Goal: Information Seeking & Learning: Learn about a topic

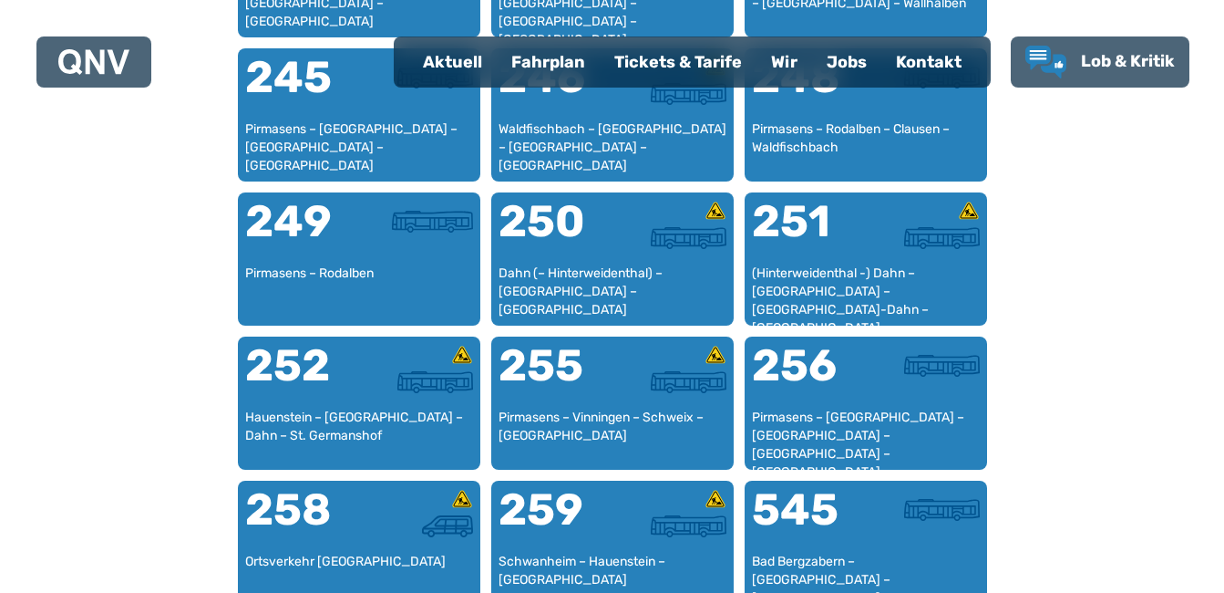
scroll to position [2476, 0]
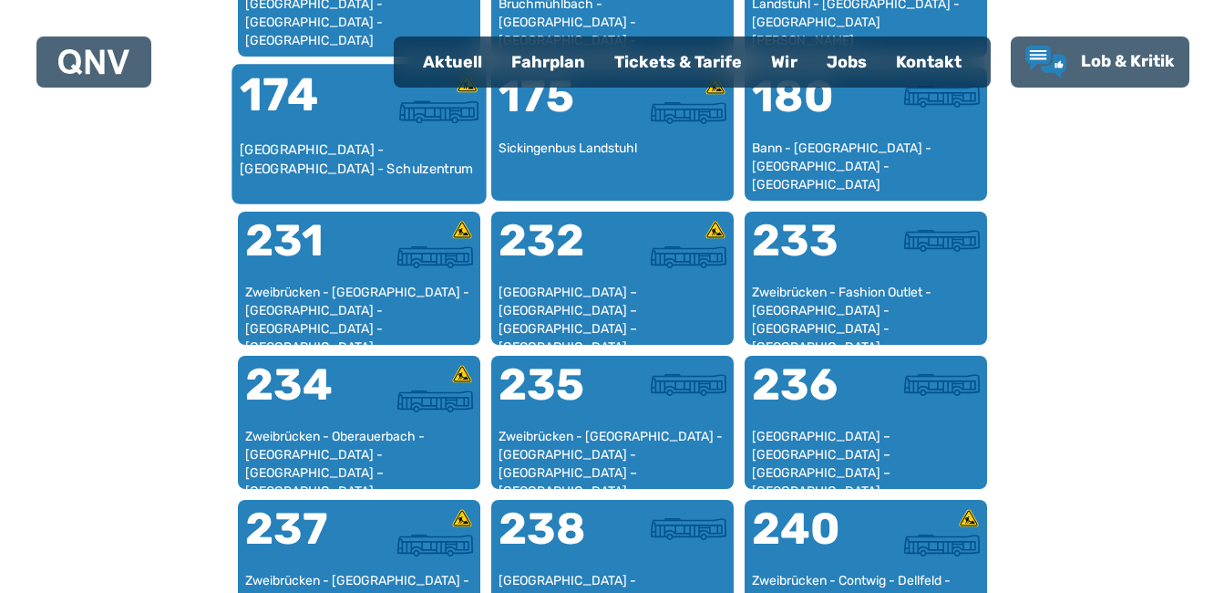
scroll to position [1473, 0]
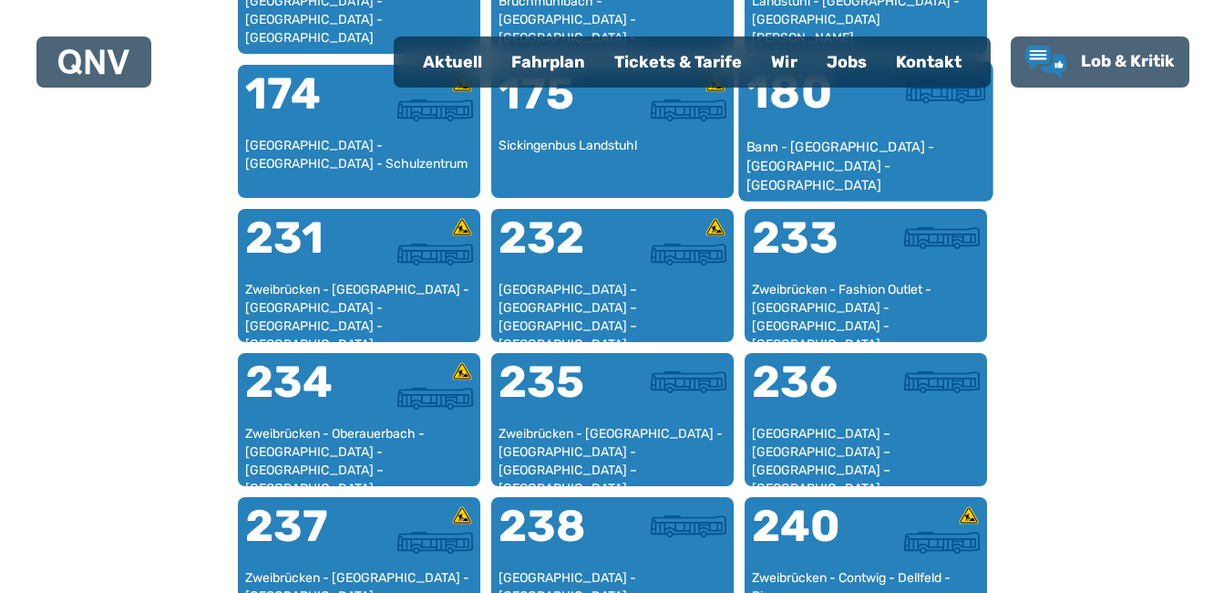
click at [800, 153] on div "Bann - [GEOGRAPHIC_DATA] - [GEOGRAPHIC_DATA] - [GEOGRAPHIC_DATA]" at bounding box center [866, 166] width 240 height 56
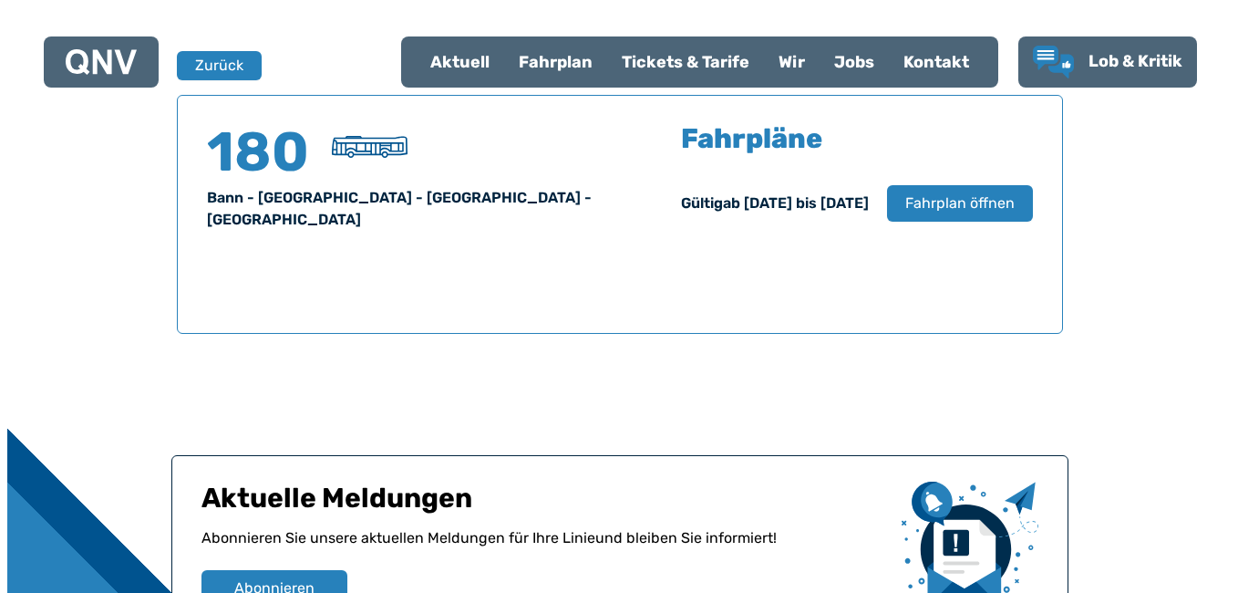
scroll to position [1202, 0]
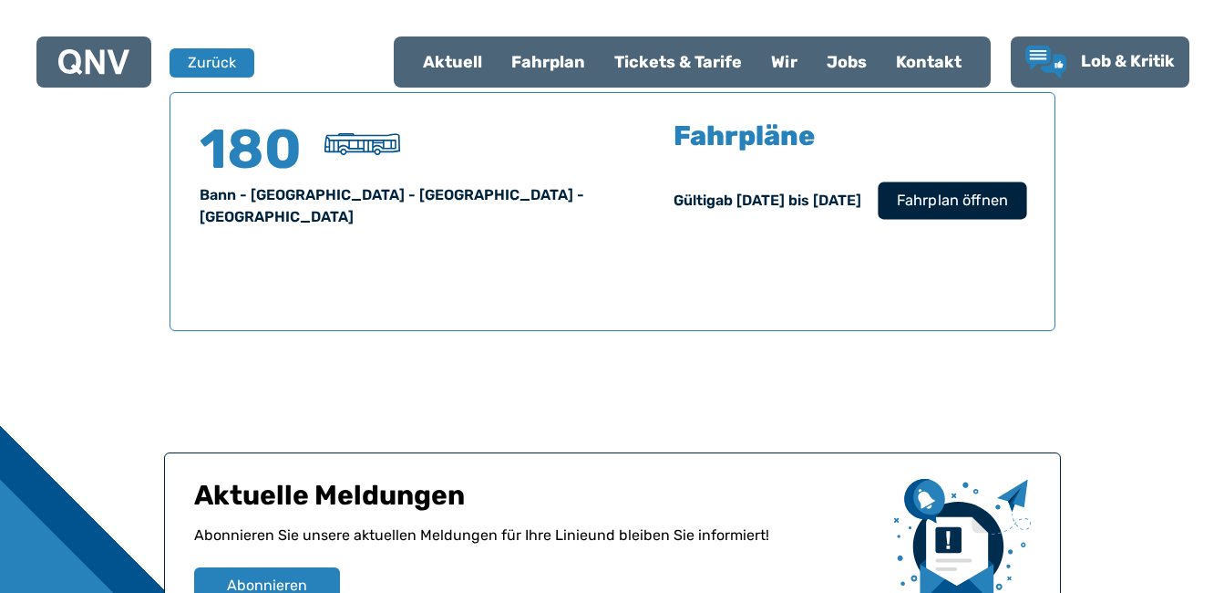
click at [969, 206] on span "Fahrplan öffnen" at bounding box center [951, 201] width 111 height 22
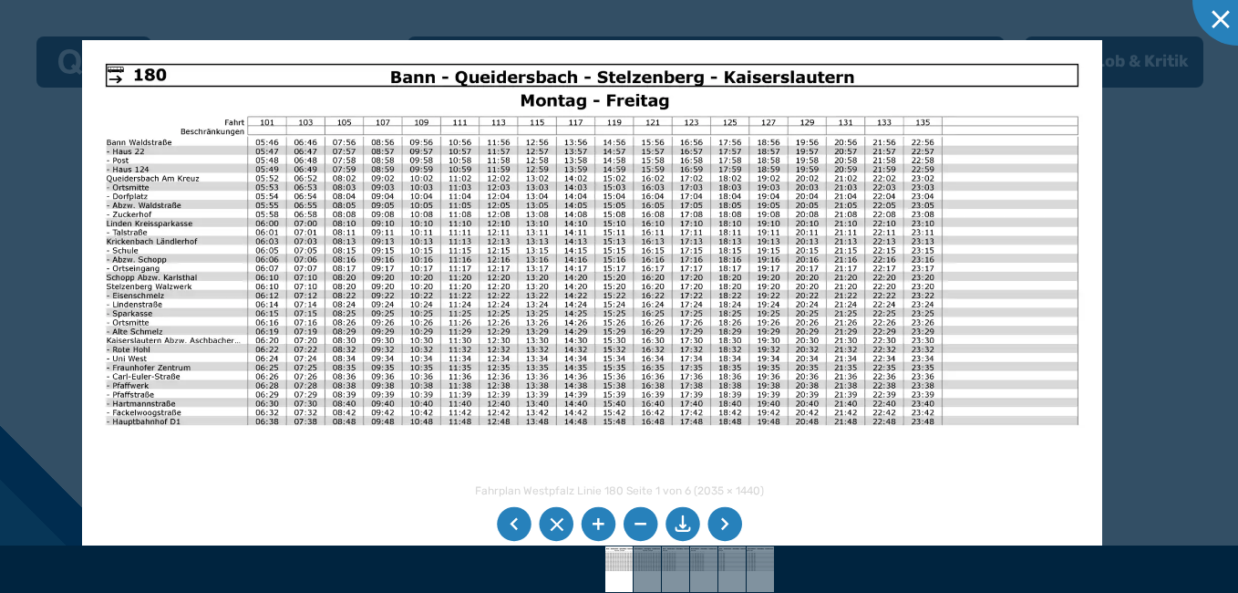
click at [711, 370] on img at bounding box center [592, 401] width 1020 height 722
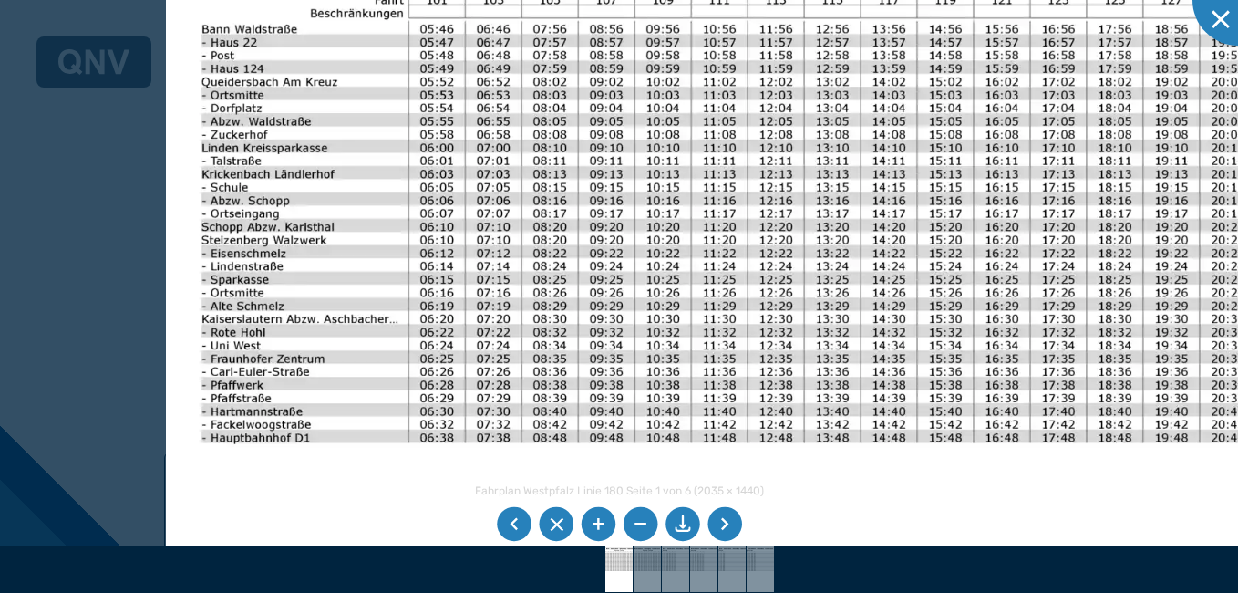
click at [827, 382] on img at bounding box center [913, 409] width 1494 height 1058
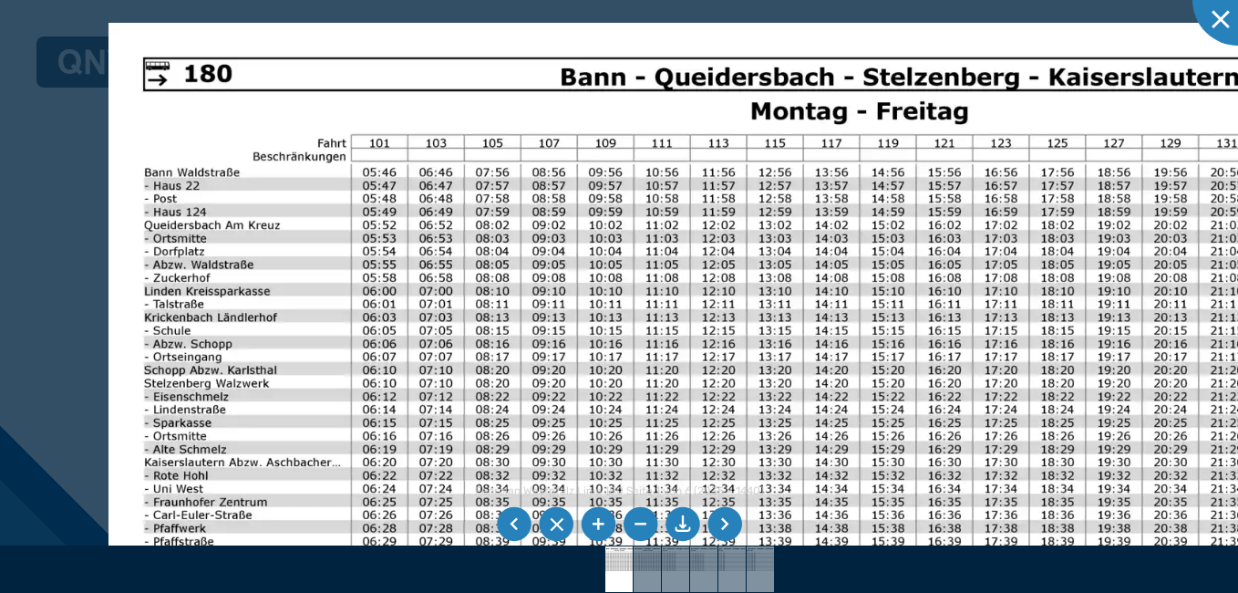
click at [297, 397] on img at bounding box center [855, 552] width 1494 height 1058
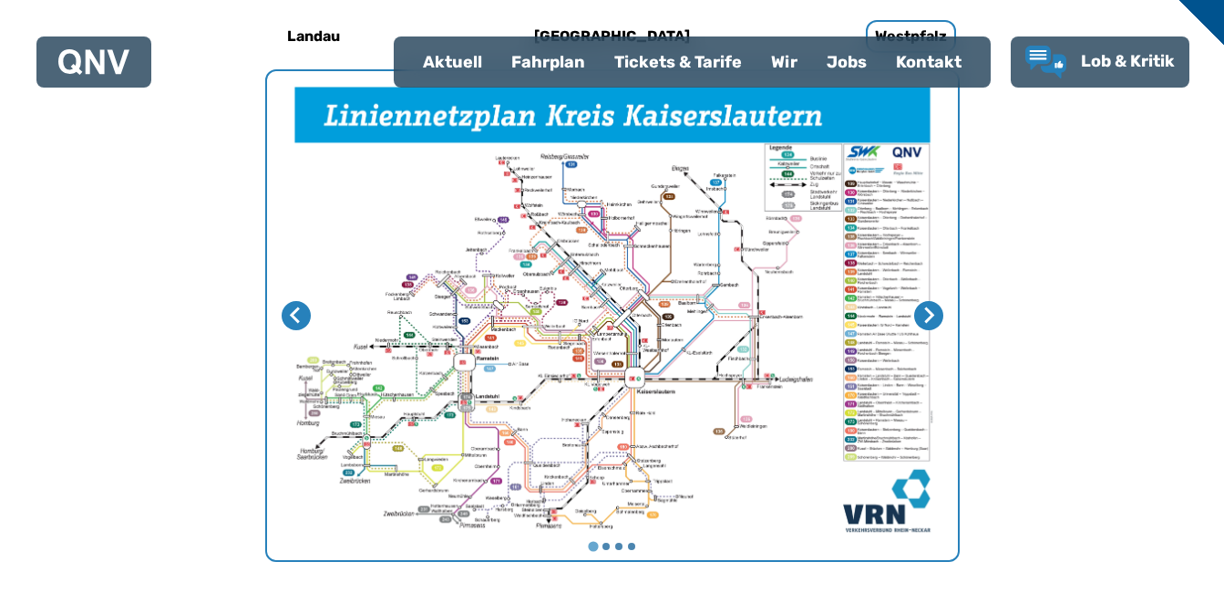
scroll to position [562, 0]
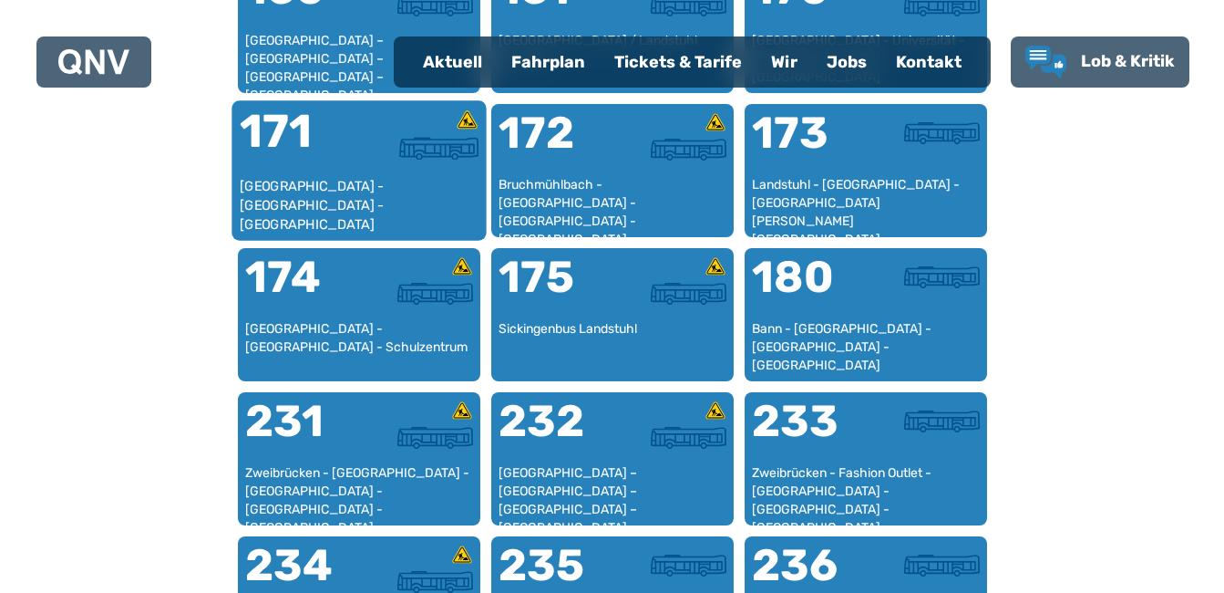
scroll to position [1291, 0]
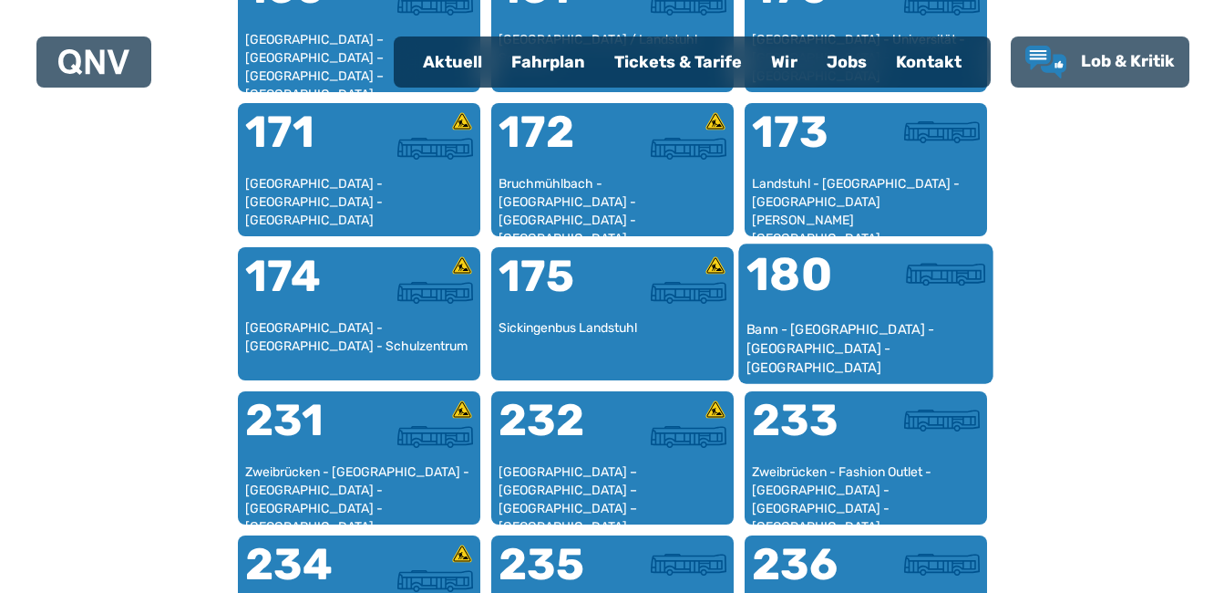
click at [823, 284] on div "180" at bounding box center [805, 286] width 119 height 68
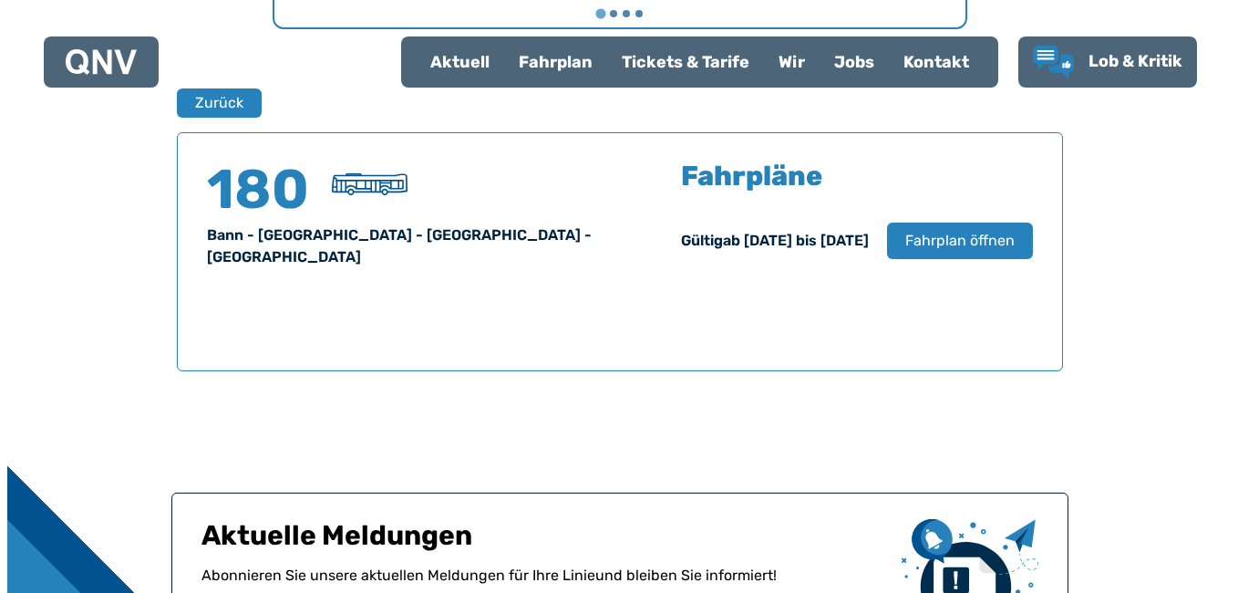
scroll to position [1202, 0]
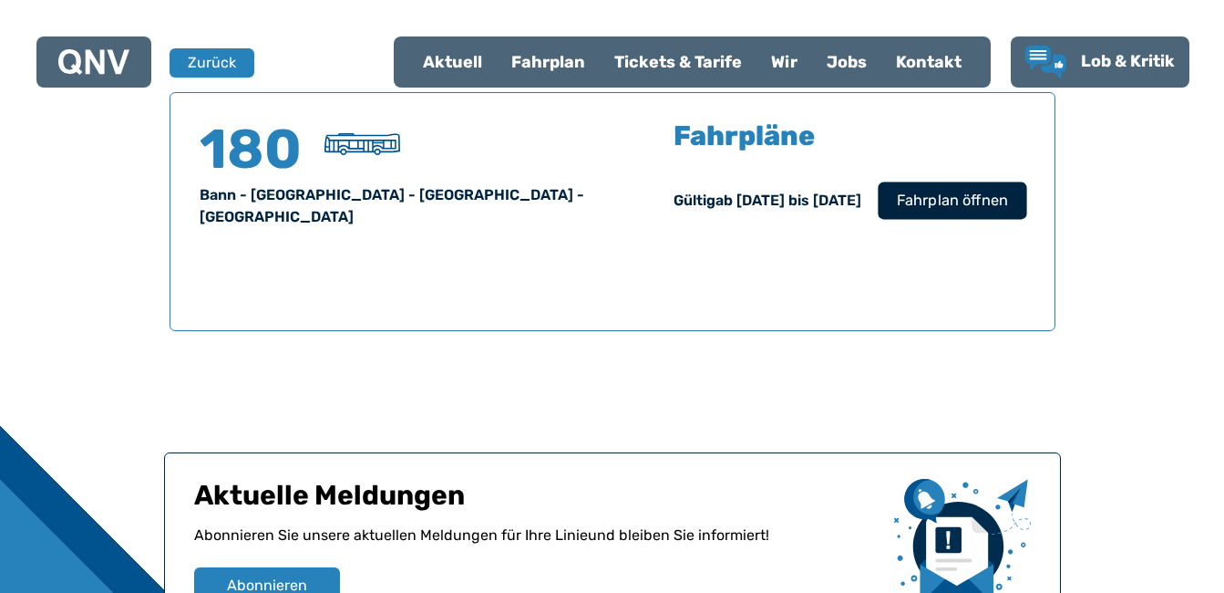
click at [960, 212] on span "Fahrplan öffnen" at bounding box center [951, 201] width 111 height 22
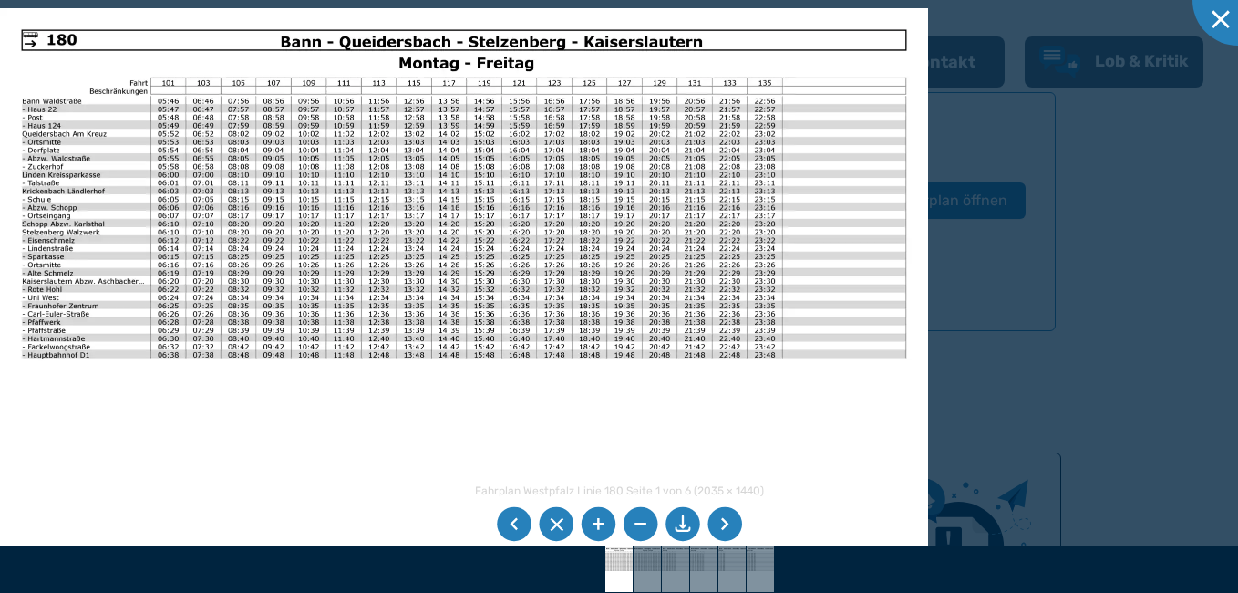
click at [620, 401] on img at bounding box center [464, 336] width 928 height 656
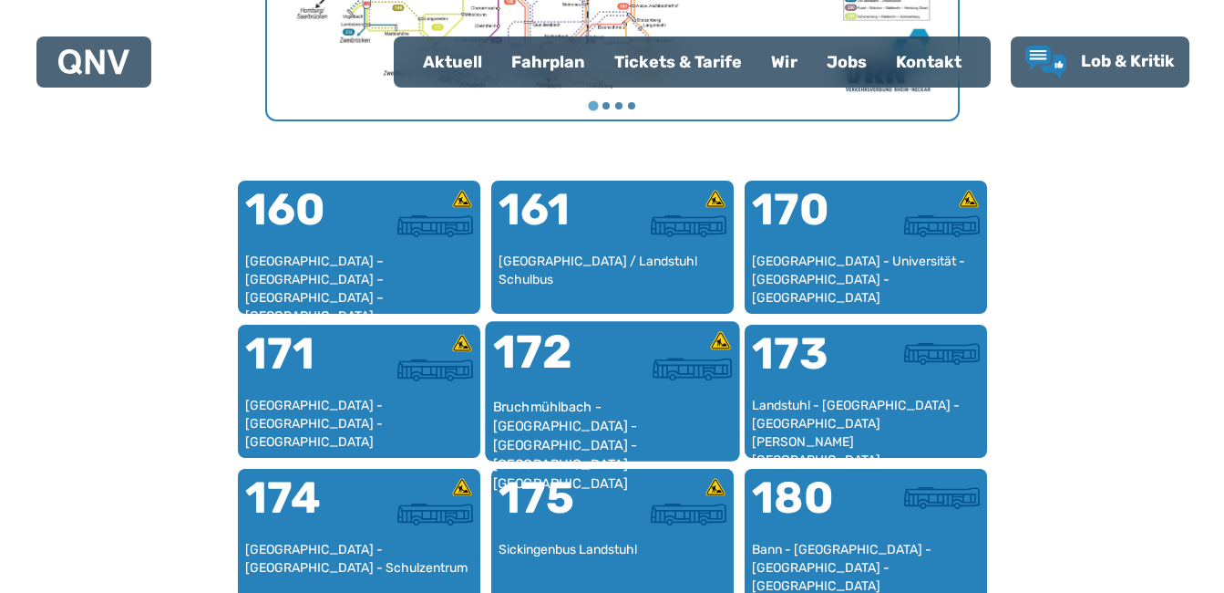
scroll to position [1064, 0]
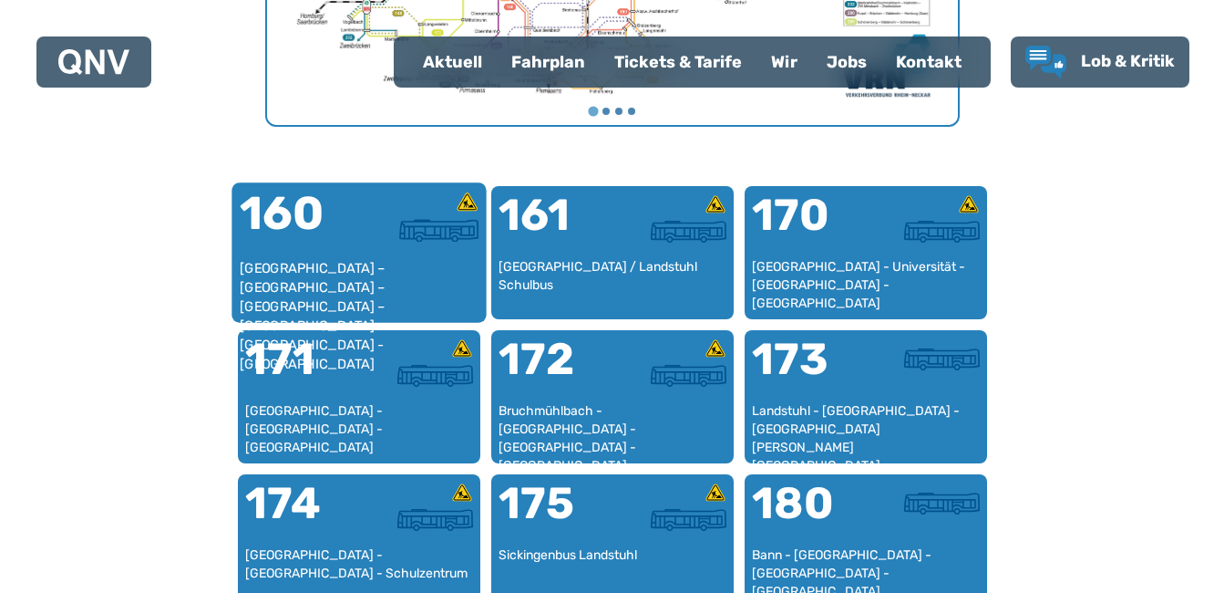
click at [301, 263] on div "[GEOGRAPHIC_DATA] – [GEOGRAPHIC_DATA] – [GEOGRAPHIC_DATA] – [GEOGRAPHIC_DATA] –…" at bounding box center [359, 287] width 240 height 56
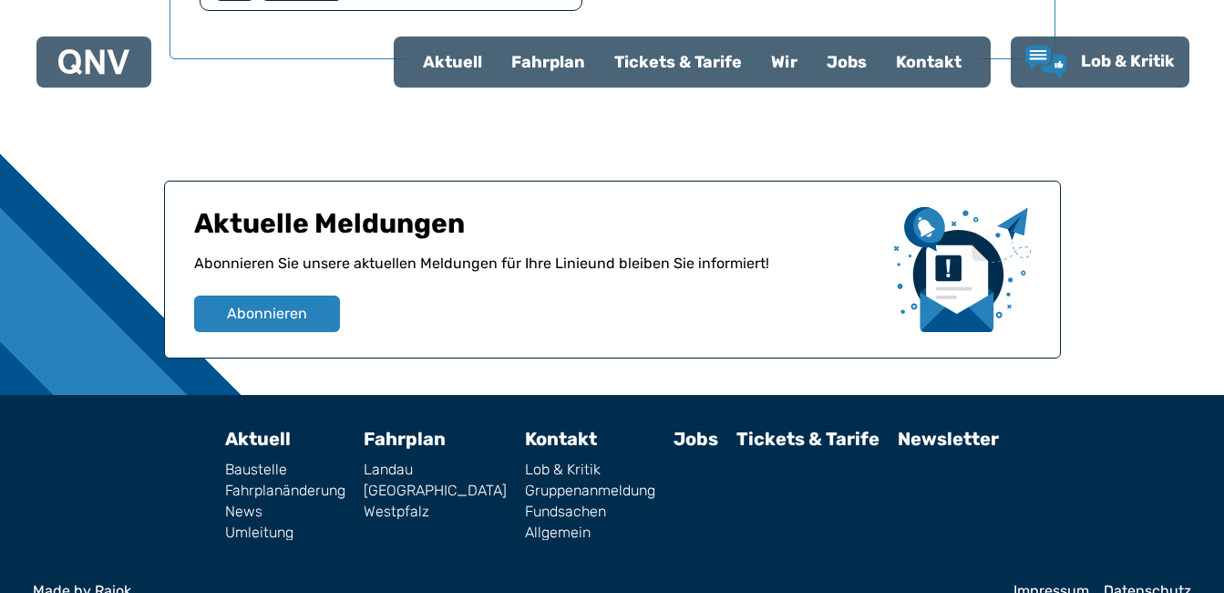
scroll to position [1871, 0]
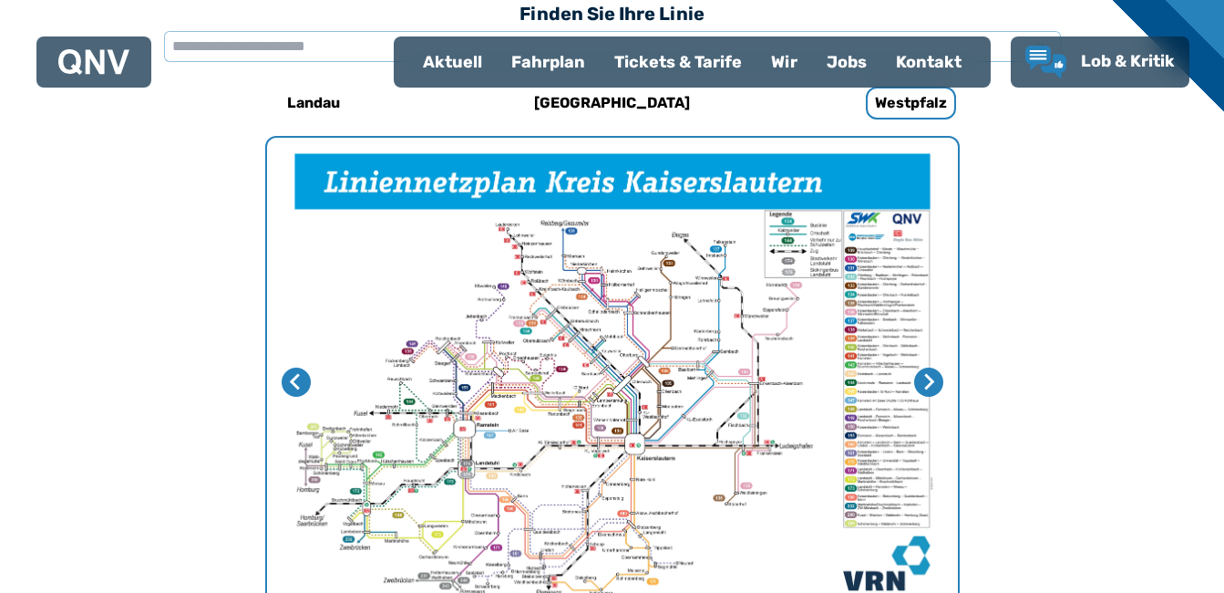
scroll to position [562, 0]
